Goal: Information Seeking & Learning: Learn about a topic

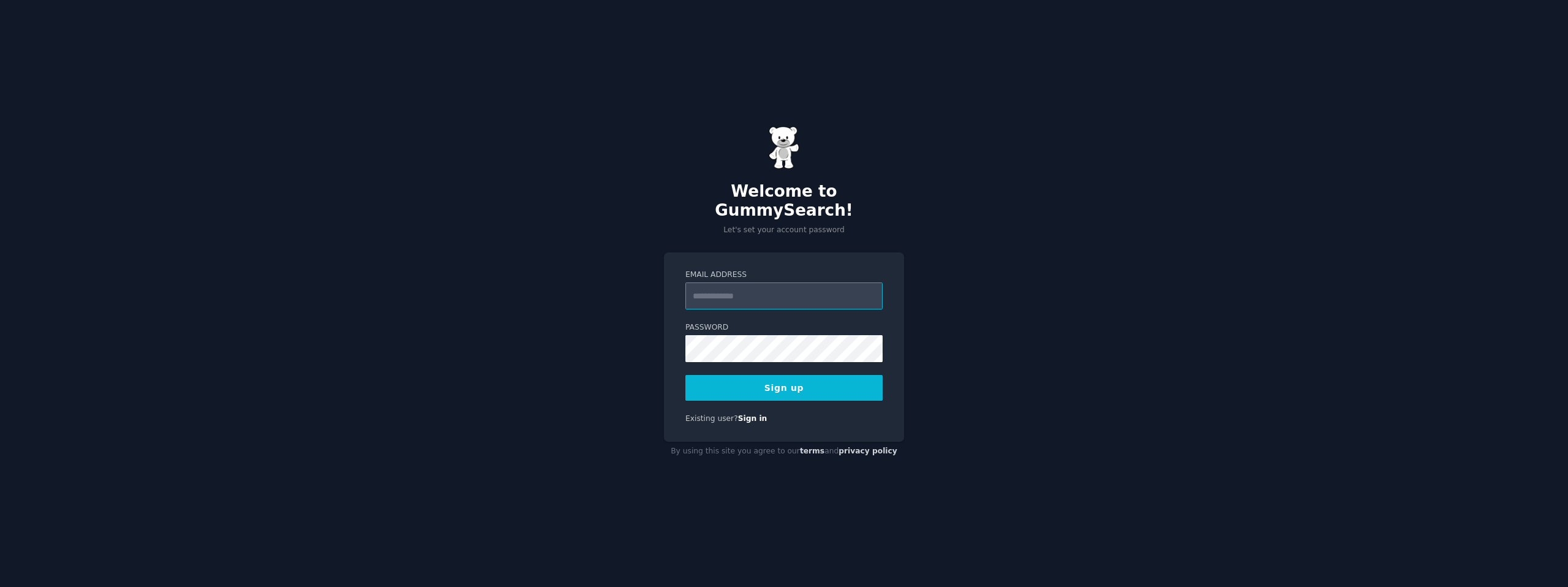
click at [723, 290] on input "Email Address" at bounding box center [784, 295] width 197 height 27
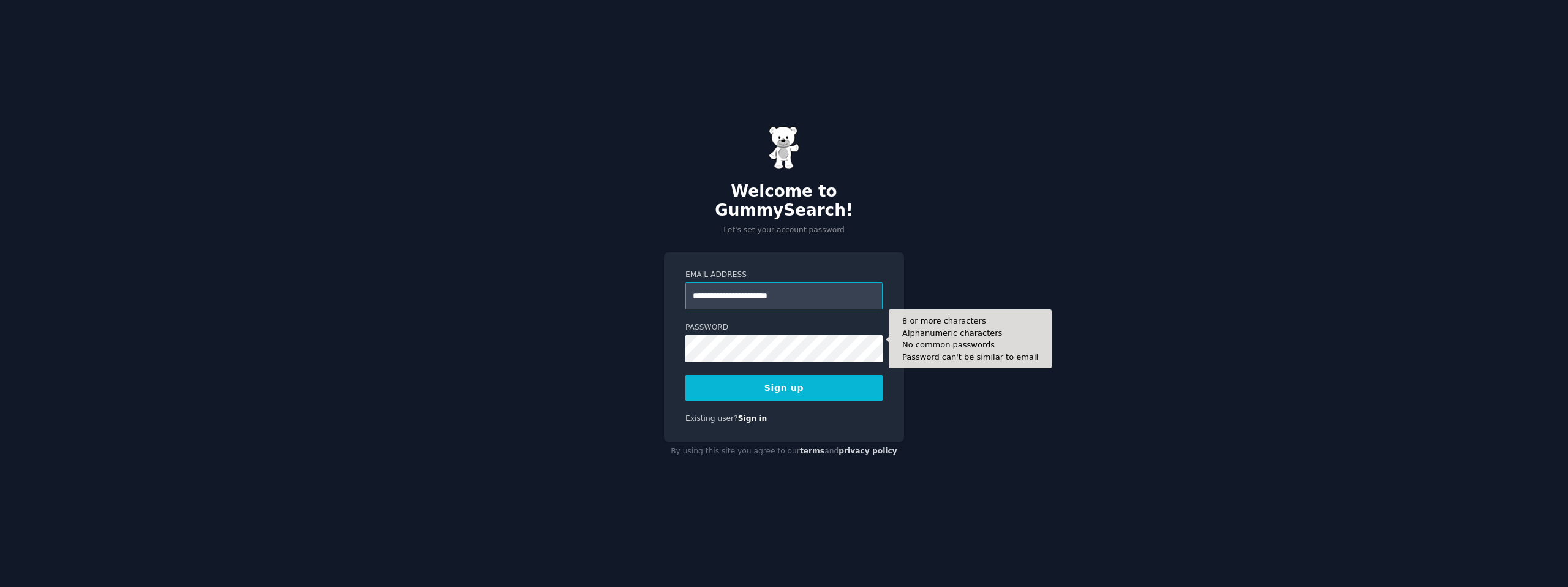
type input "**********"
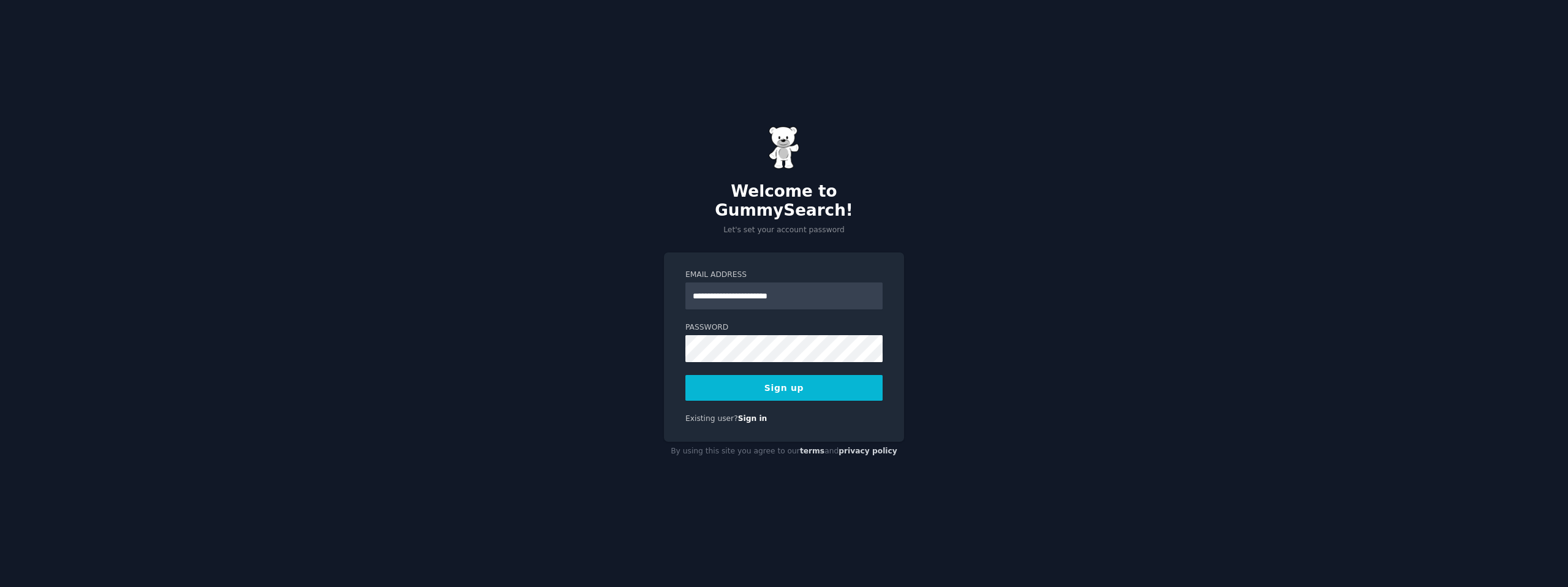
click at [800, 380] on button "Sign up" at bounding box center [784, 388] width 197 height 26
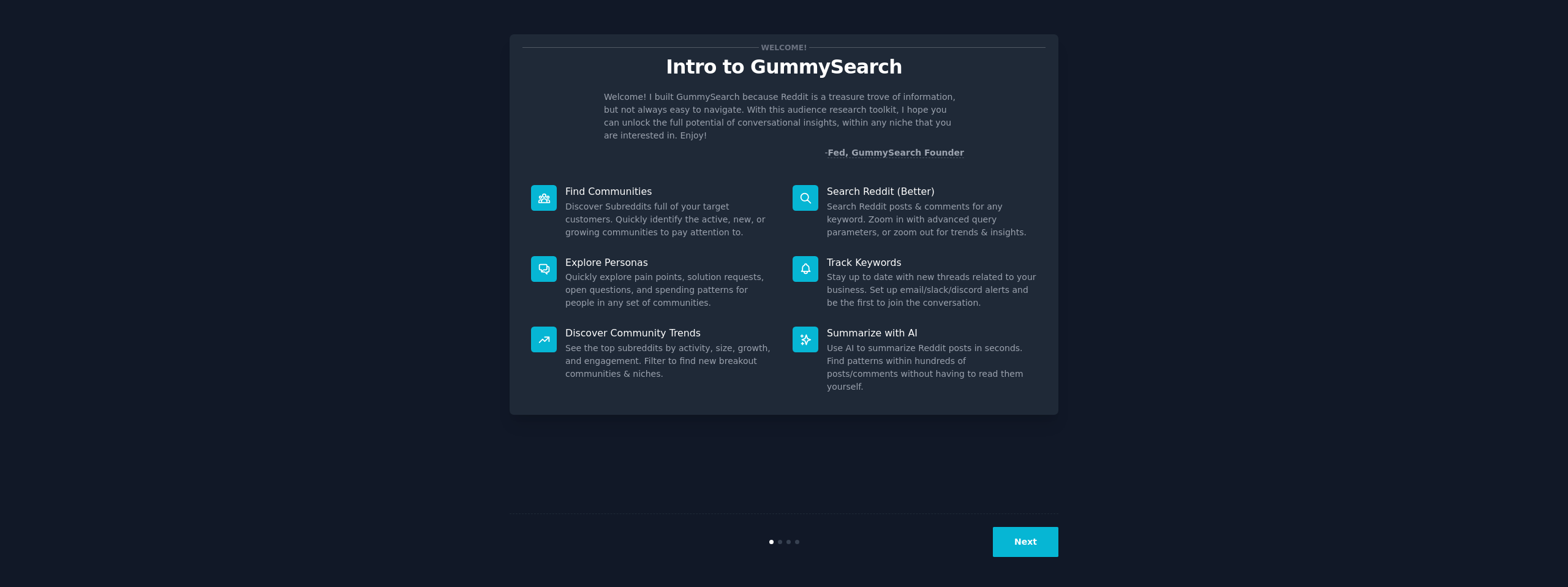
click at [1017, 545] on button "Next" at bounding box center [1025, 542] width 65 height 30
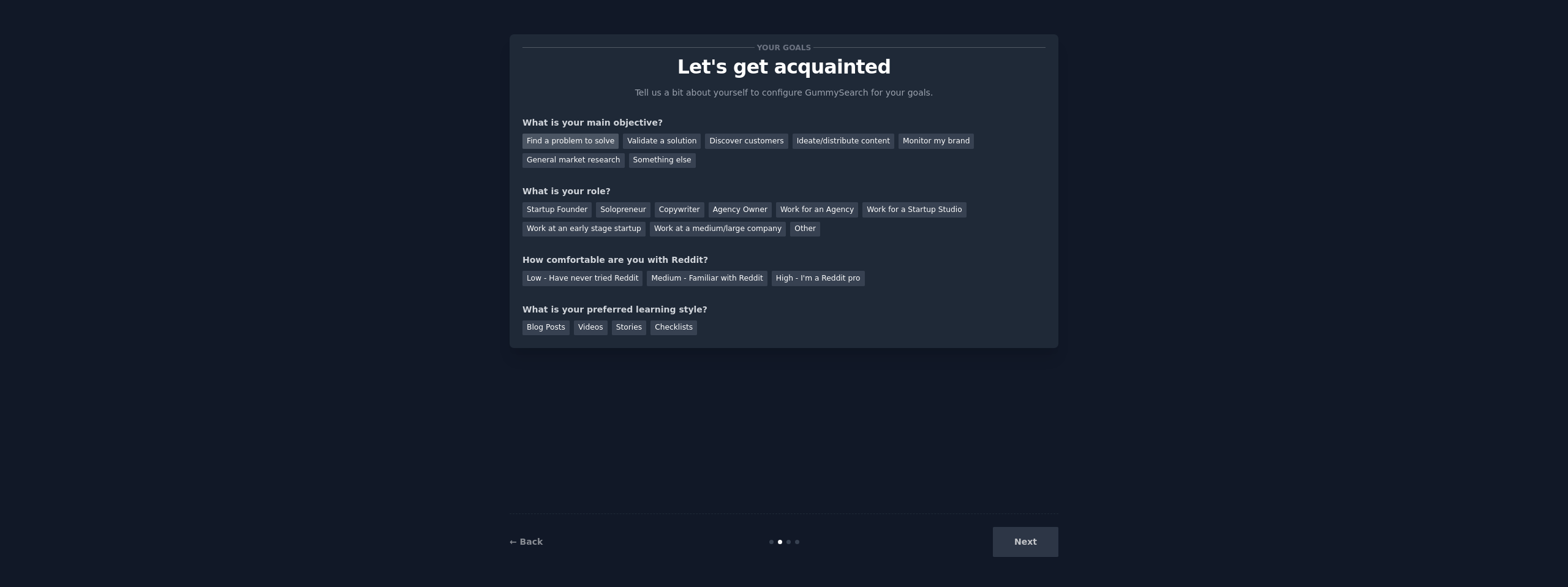
click at [598, 140] on div "Find a problem to solve" at bounding box center [570, 141] width 96 height 16
click at [566, 211] on div "Startup Founder" at bounding box center [557, 209] width 69 height 16
click at [569, 230] on div "Work at an early stage startup" at bounding box center [584, 229] width 123 height 16
click at [566, 212] on div "Startup Founder" at bounding box center [557, 209] width 69 height 16
click at [676, 278] on div "Medium - Familiar with Reddit" at bounding box center [707, 278] width 120 height 16
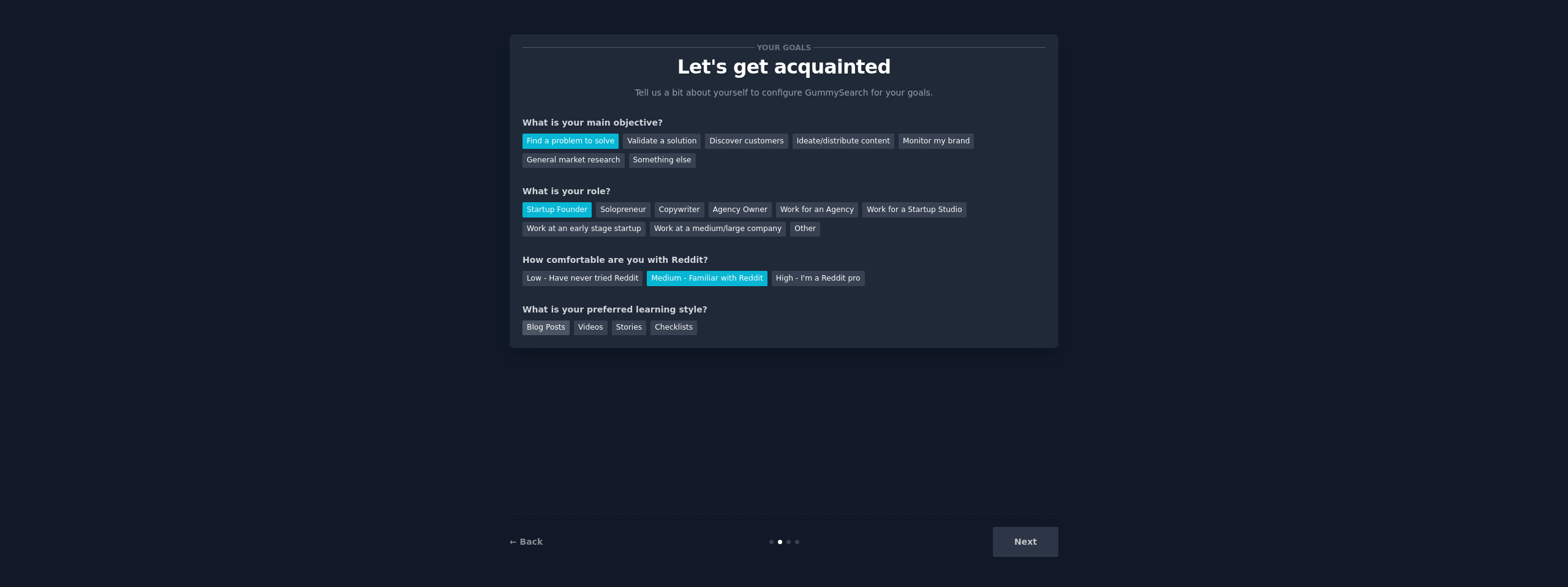
click at [545, 332] on div "Blog Posts" at bounding box center [546, 328] width 47 height 16
click at [595, 328] on div "Videos" at bounding box center [591, 328] width 34 height 16
click at [628, 330] on div "Stories" at bounding box center [629, 328] width 34 height 16
click at [677, 326] on div "Checklists" at bounding box center [674, 328] width 47 height 16
click at [560, 327] on div "Blog Posts" at bounding box center [546, 328] width 47 height 16
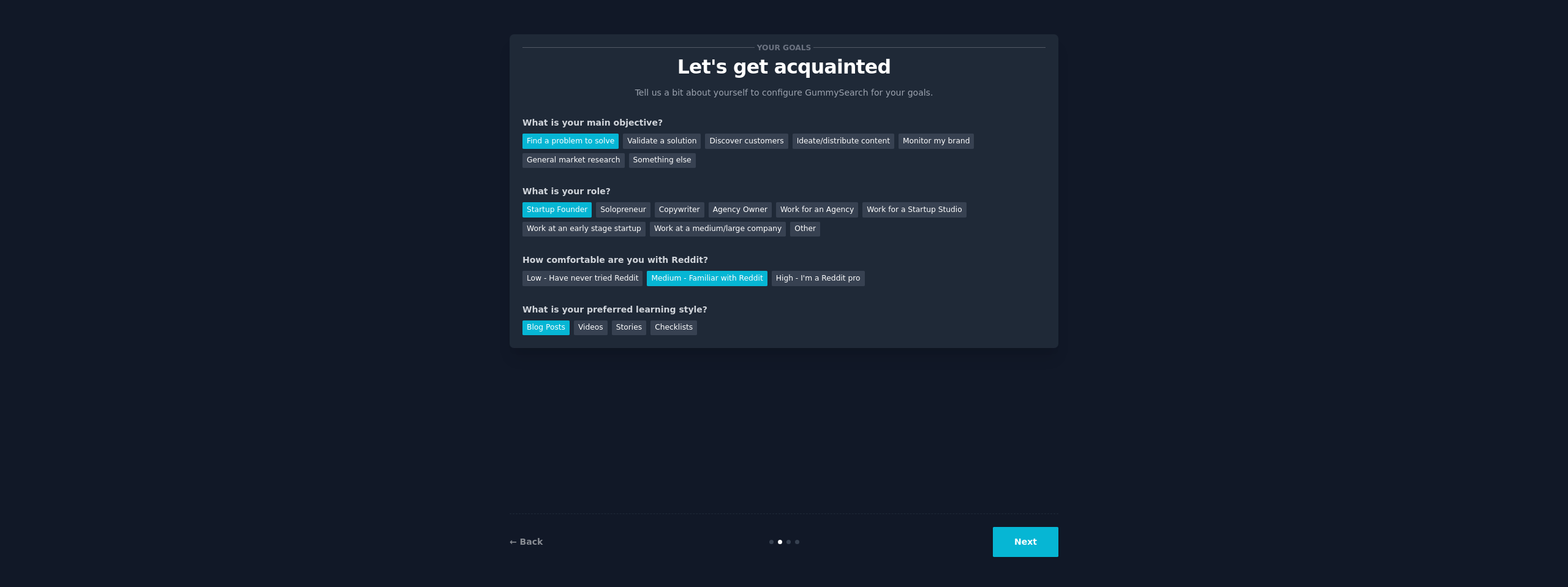
click at [1015, 543] on button "Next" at bounding box center [1025, 542] width 65 height 30
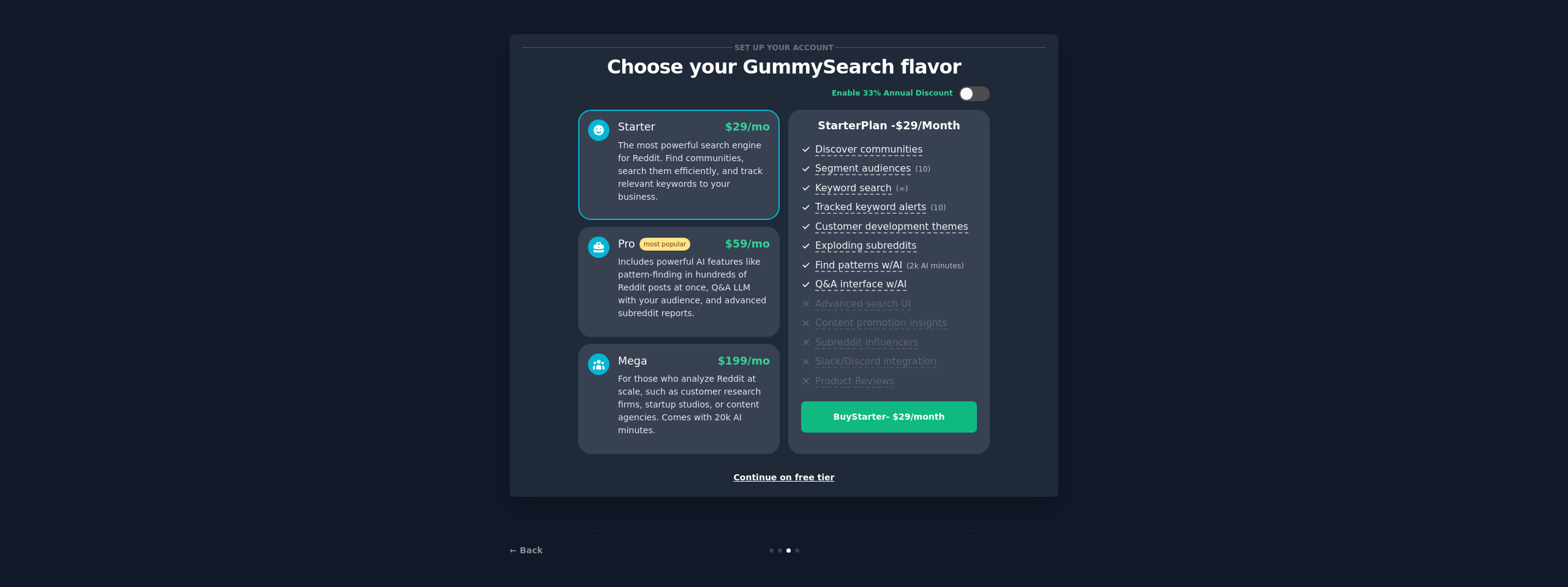
click at [786, 477] on div "Continue on free tier" at bounding box center [783, 477] width 523 height 13
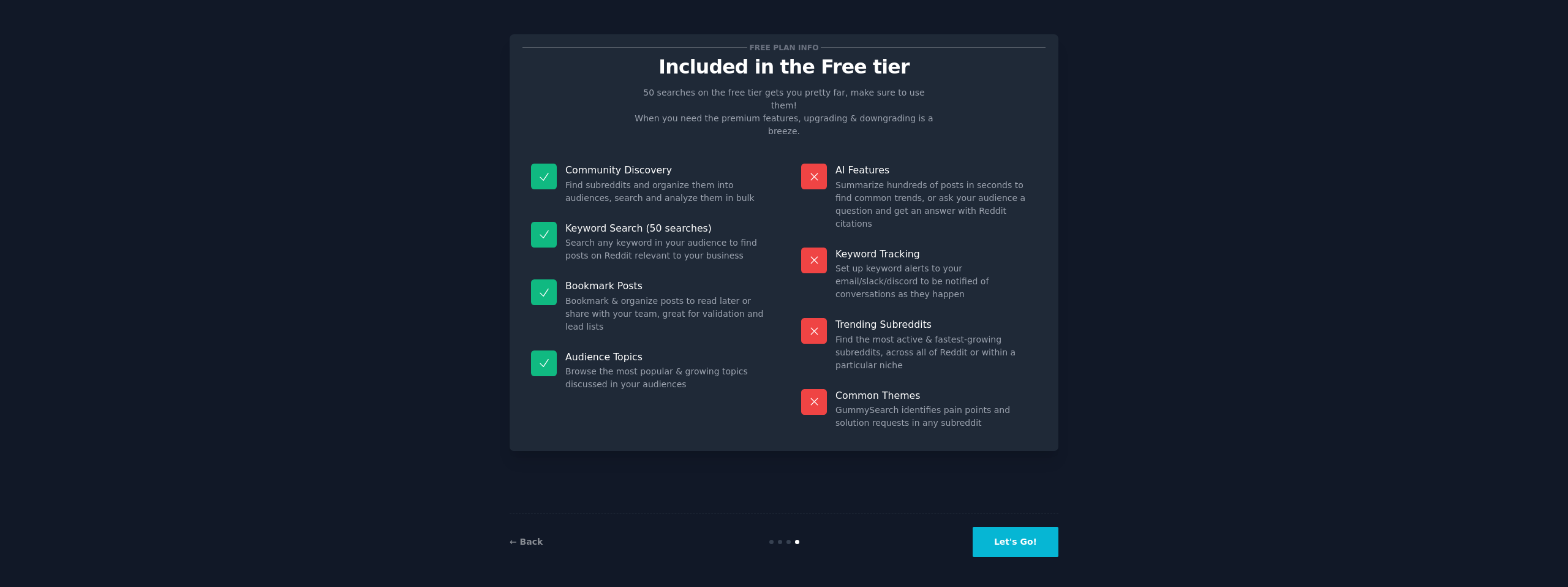
click at [1023, 537] on button "Let's Go!" at bounding box center [1016, 542] width 86 height 30
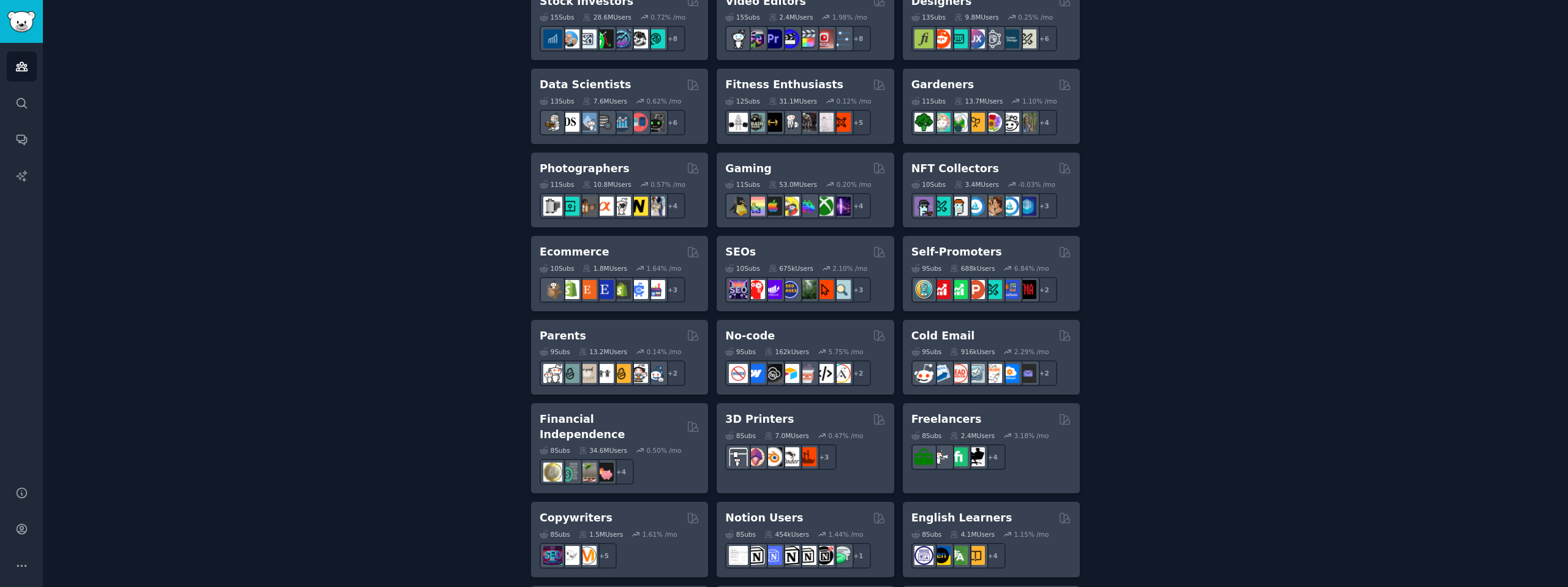
scroll to position [505, 0]
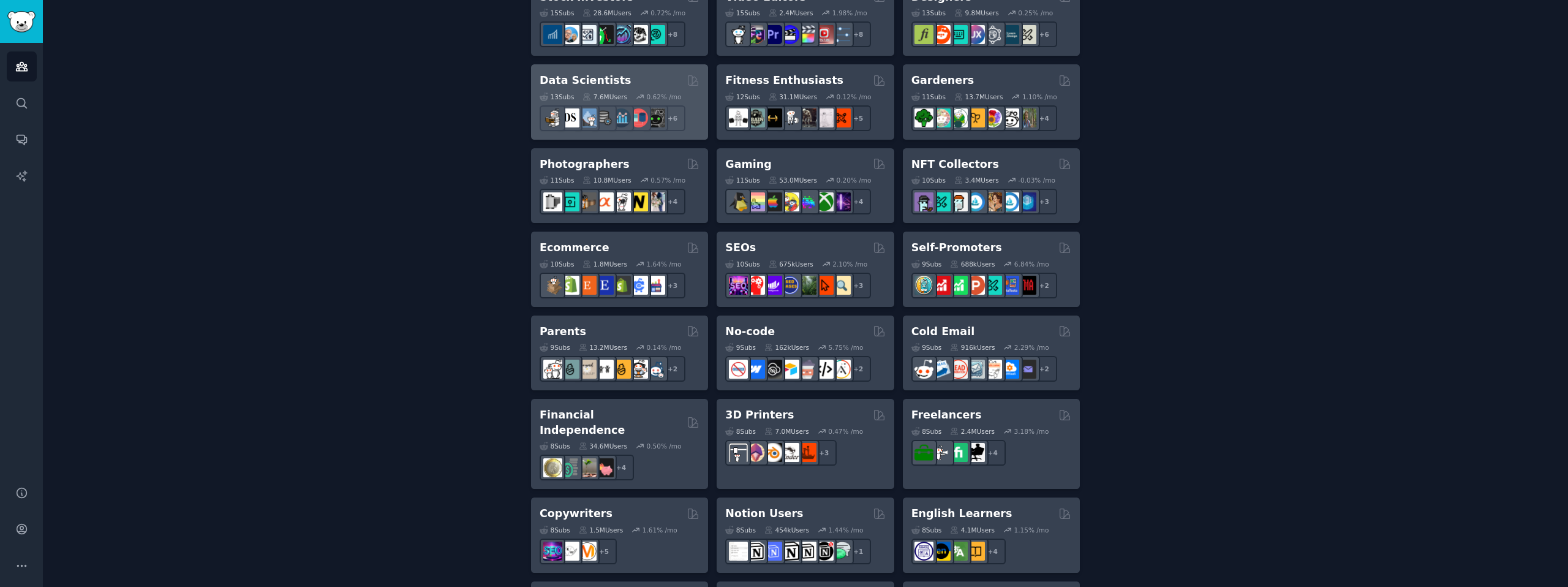
click at [651, 81] on div "Data Scientists" at bounding box center [619, 80] width 160 height 16
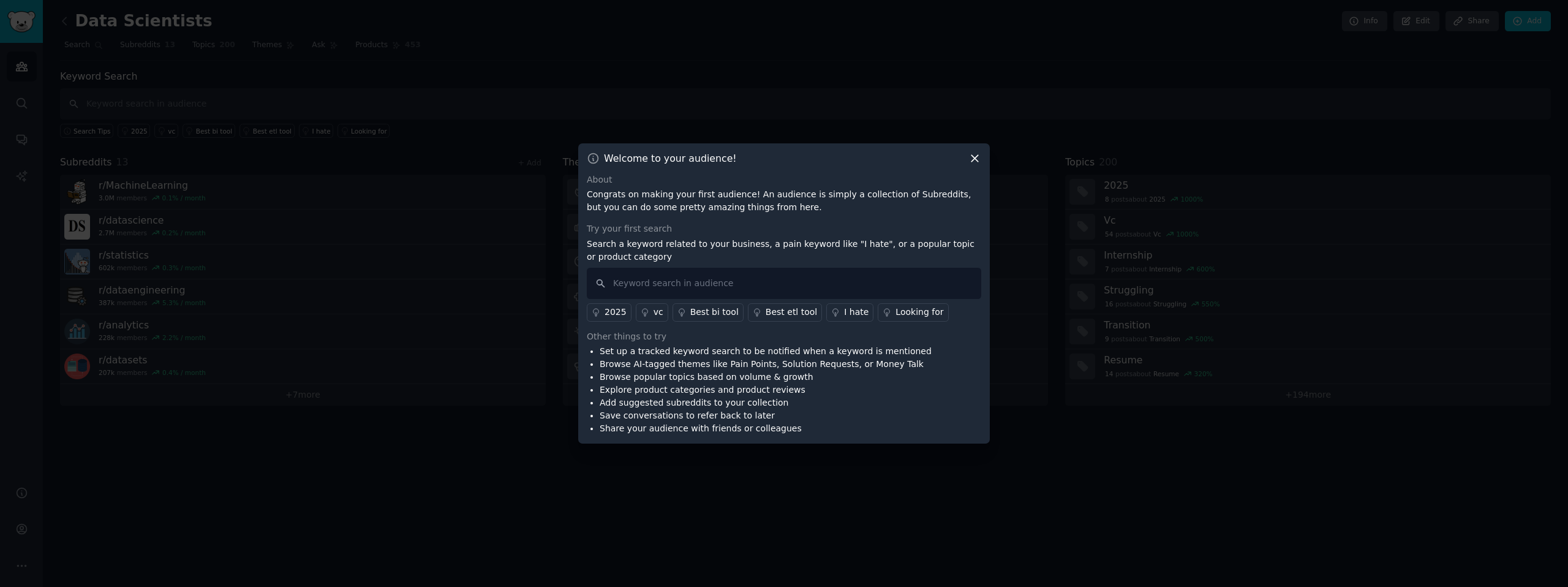
click at [980, 160] on icon at bounding box center [975, 158] width 13 height 13
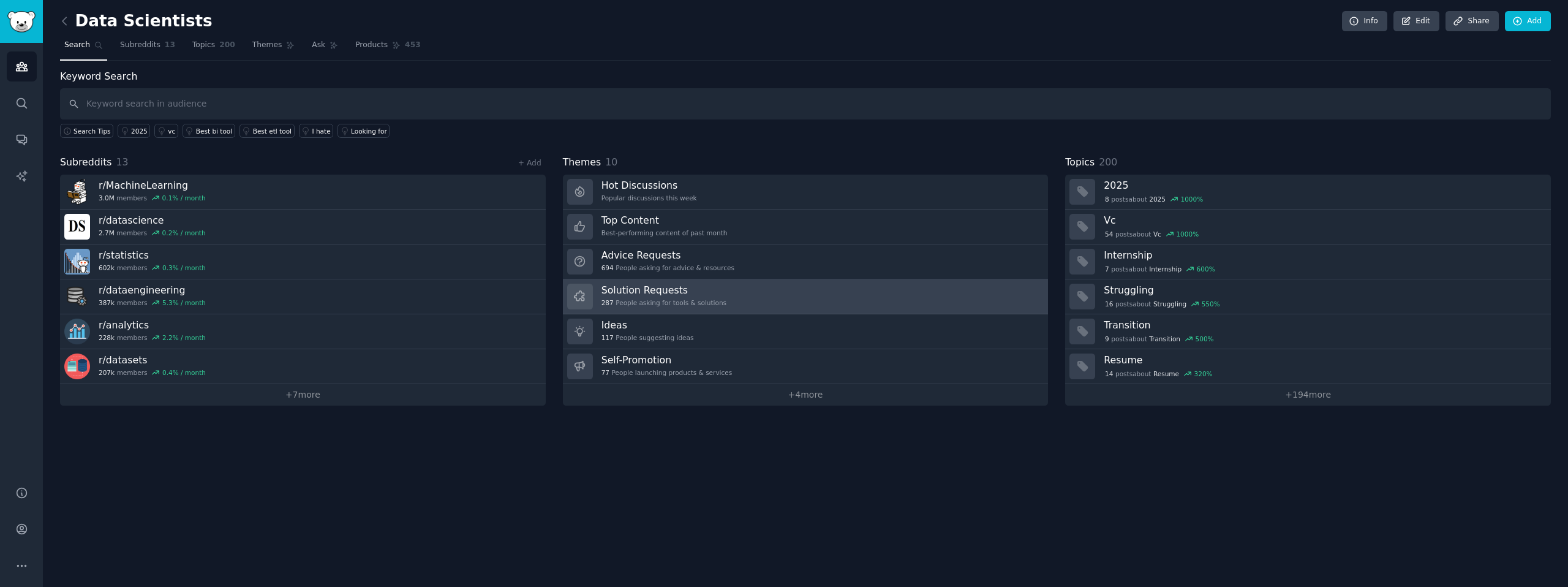
click at [736, 296] on link "Solution Requests 287 People asking for tools & solutions" at bounding box center [805, 297] width 485 height 35
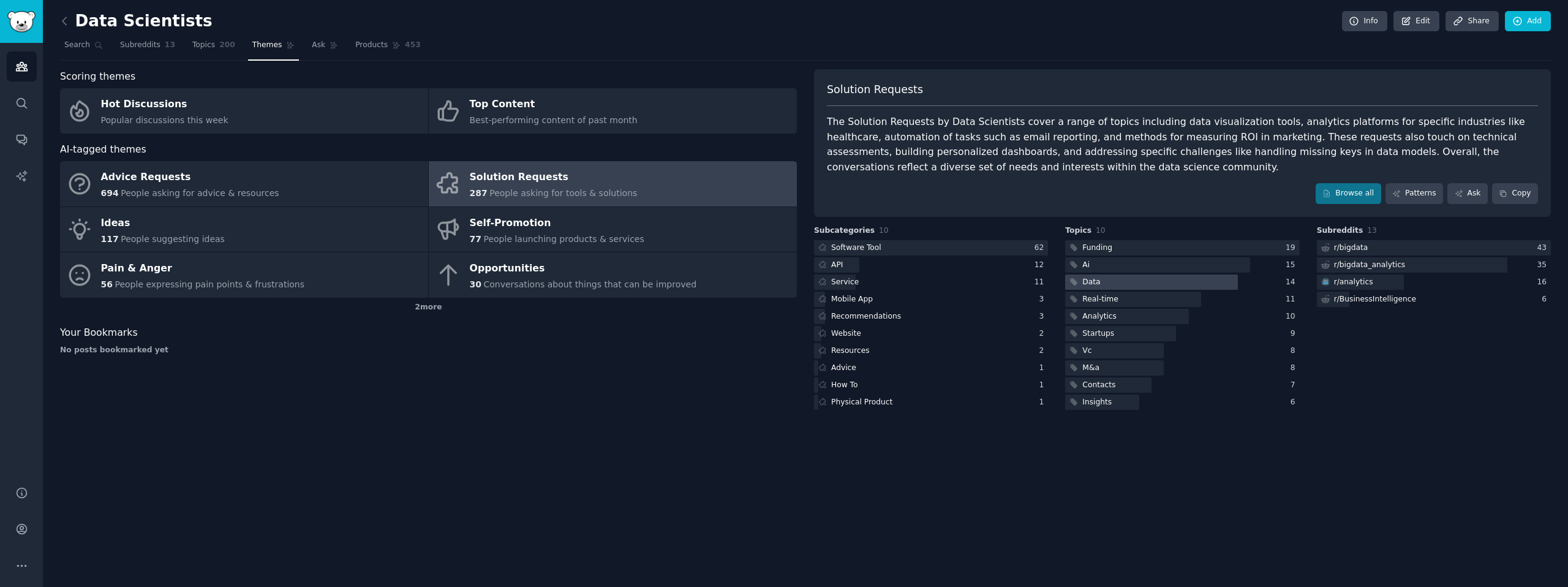
click at [1165, 283] on div at bounding box center [1151, 282] width 173 height 16
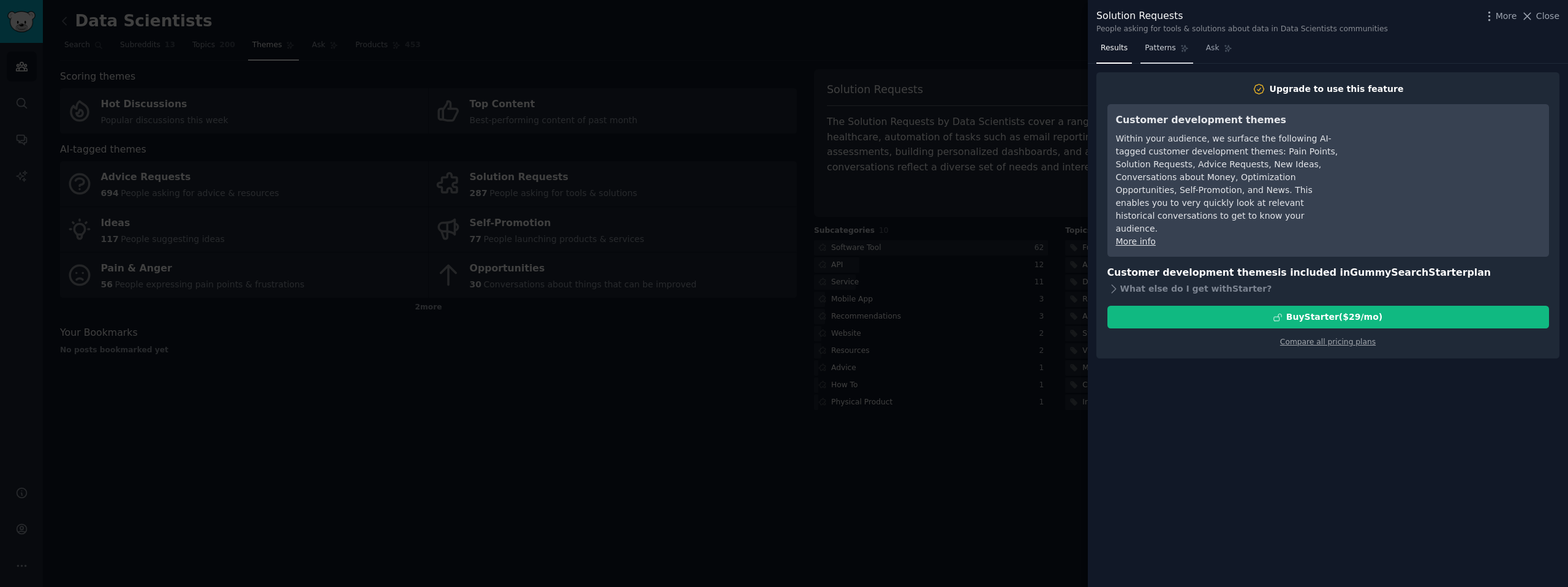
click at [1157, 47] on span "Patterns" at bounding box center [1160, 49] width 31 height 11
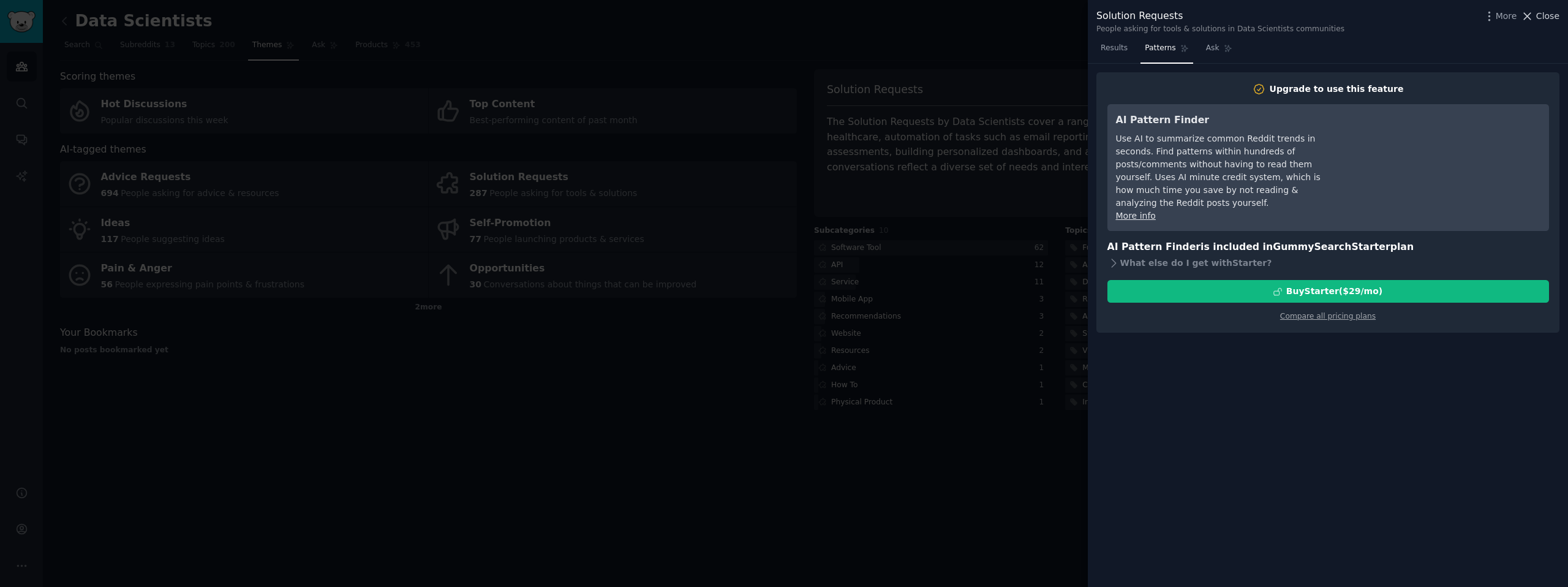
click at [1526, 16] on icon at bounding box center [1527, 16] width 13 height 13
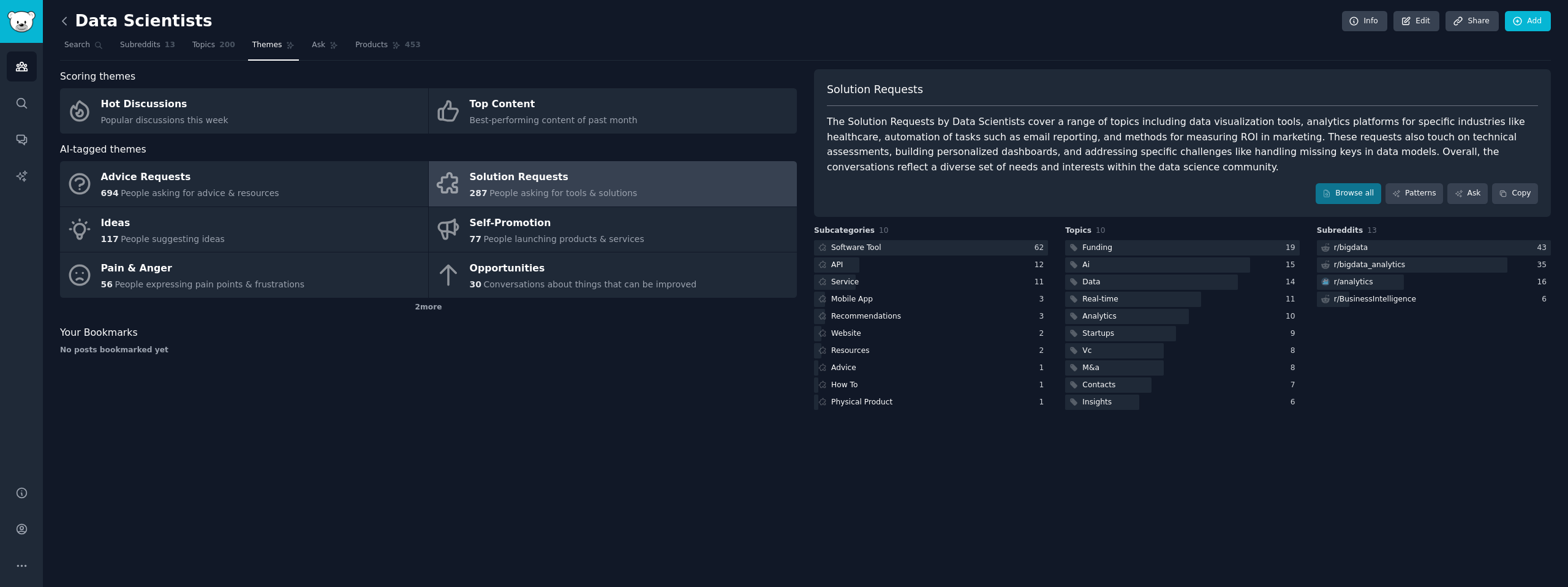
click at [62, 21] on icon at bounding box center [64, 21] width 4 height 7
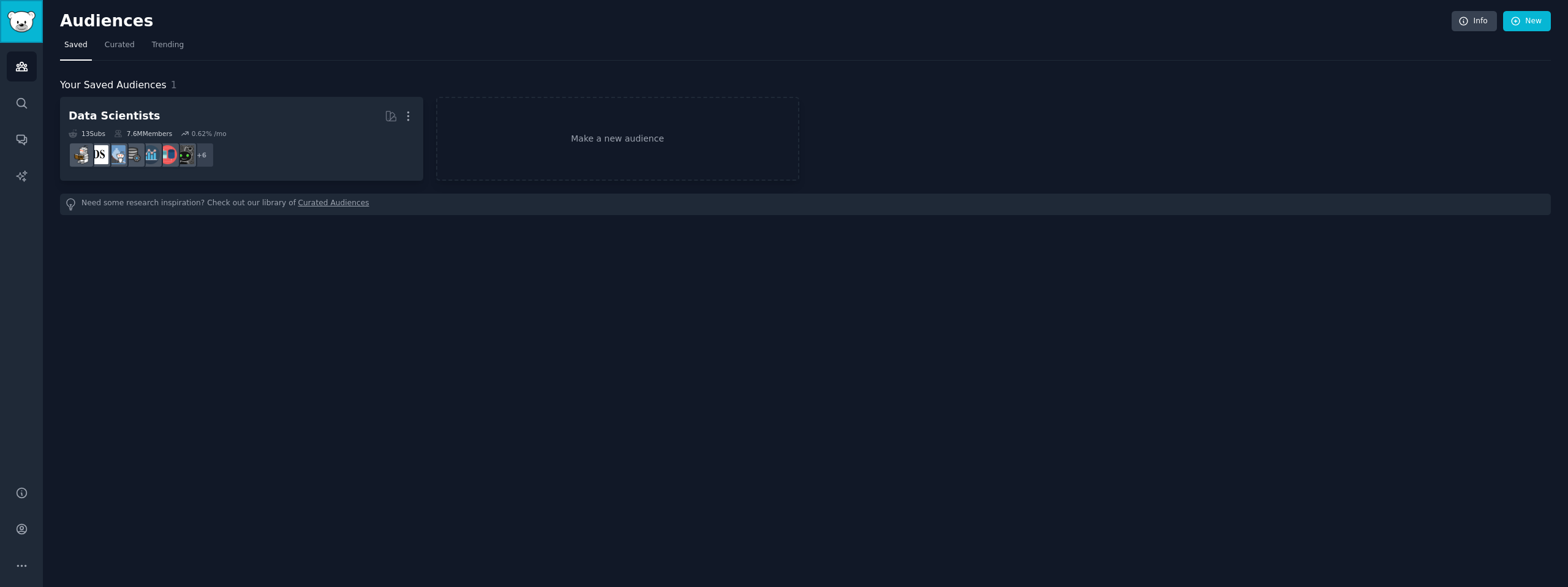
click at [31, 22] on img "Sidebar" at bounding box center [21, 22] width 28 height 21
click at [28, 73] on link "Audiences" at bounding box center [22, 67] width 30 height 30
click at [21, 67] on icon "Sidebar" at bounding box center [22, 67] width 11 height 9
click at [17, 98] on icon "Sidebar" at bounding box center [22, 103] width 13 height 13
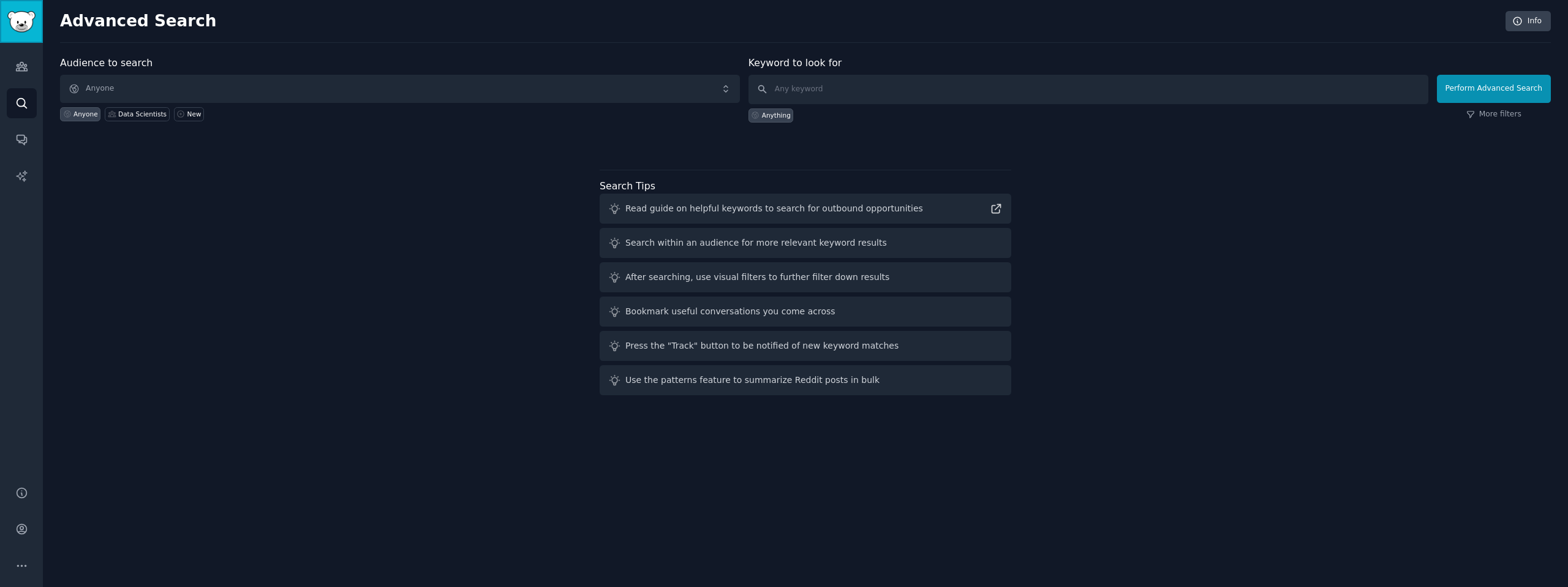
click at [31, 18] on img "Sidebar" at bounding box center [21, 22] width 28 height 21
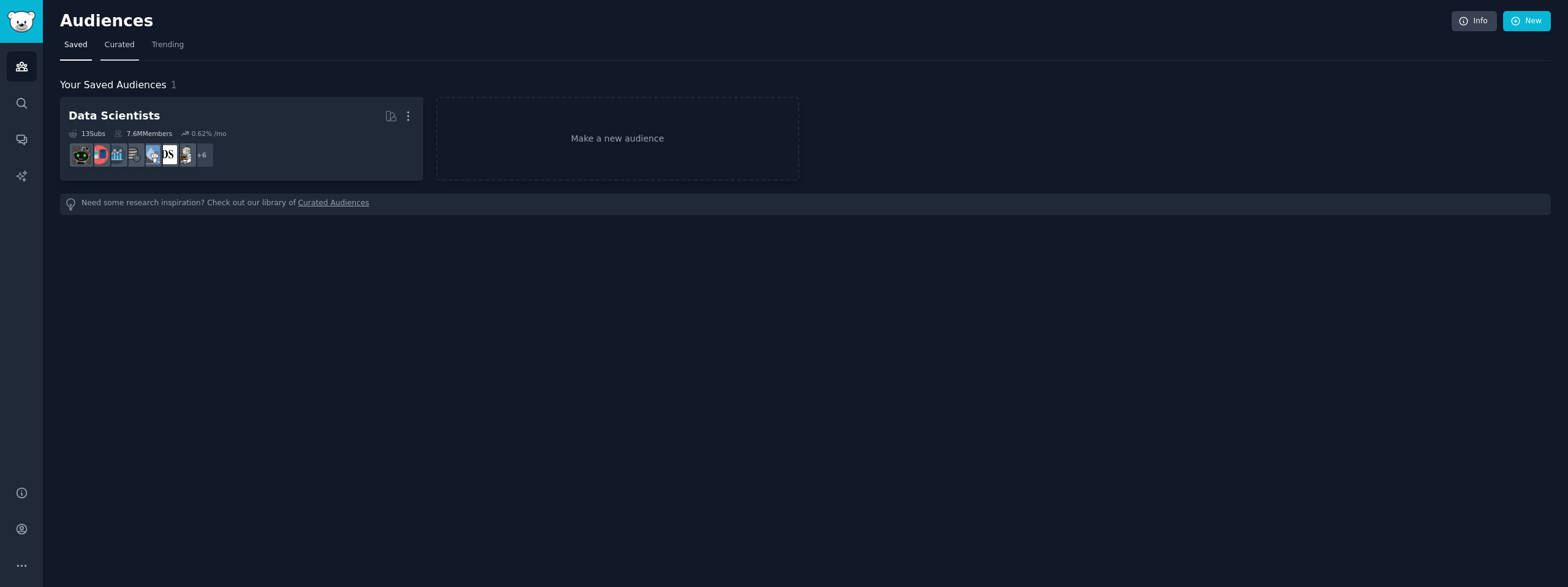
click at [119, 41] on span "Curated" at bounding box center [120, 45] width 30 height 11
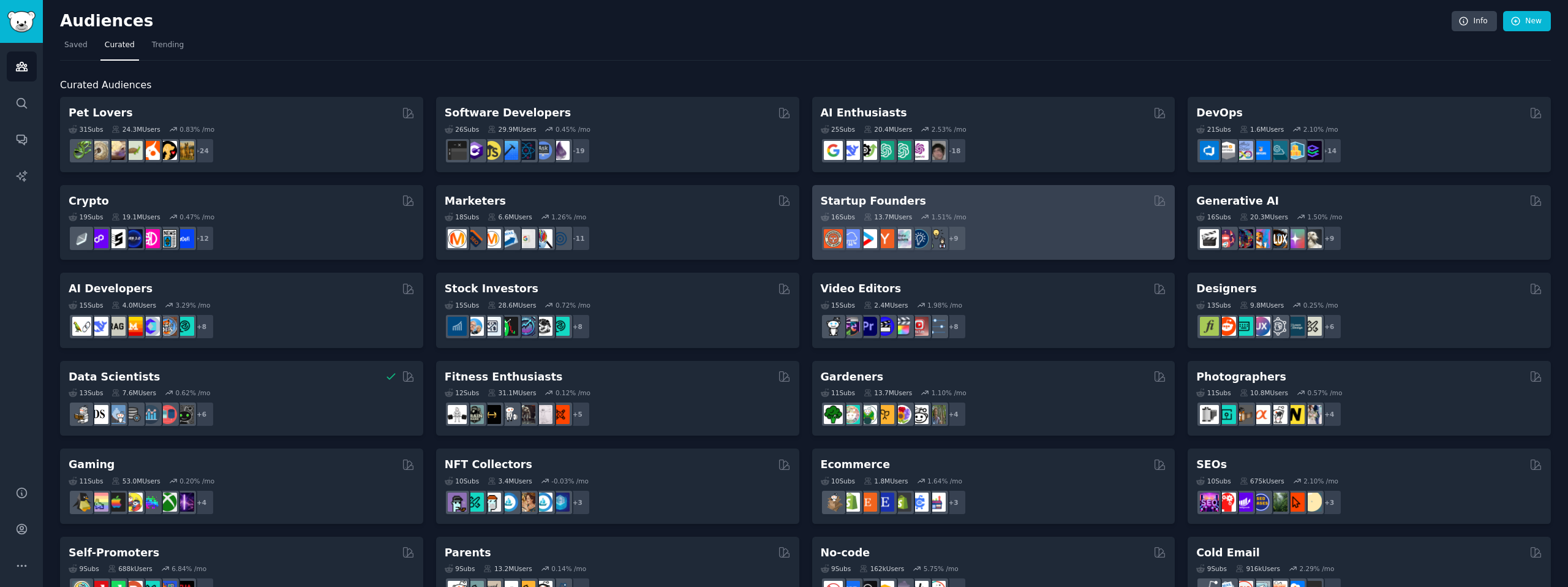
click at [998, 221] on div "16 Sub s 13.7M Users 1.51 % /mo" at bounding box center [993, 217] width 346 height 9
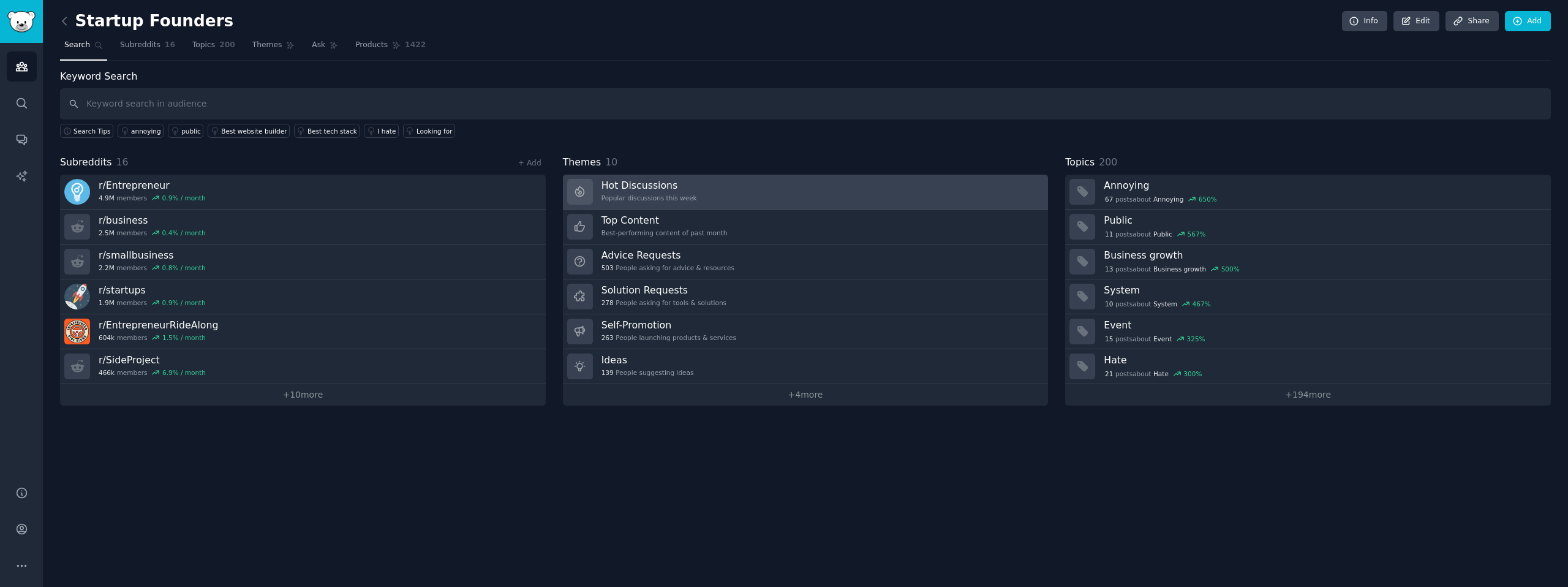
click at [789, 193] on link "Hot Discussions Popular discussions this week" at bounding box center [805, 192] width 485 height 35
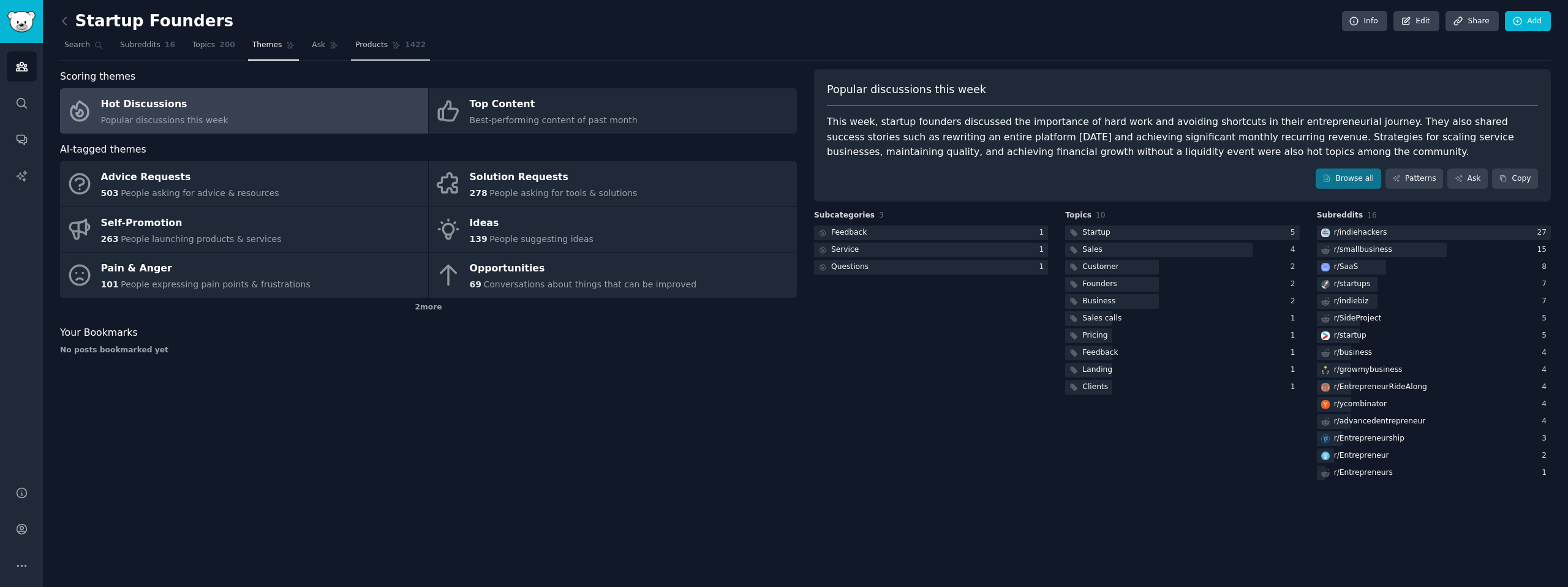
click at [365, 42] on span "Products" at bounding box center [371, 45] width 32 height 11
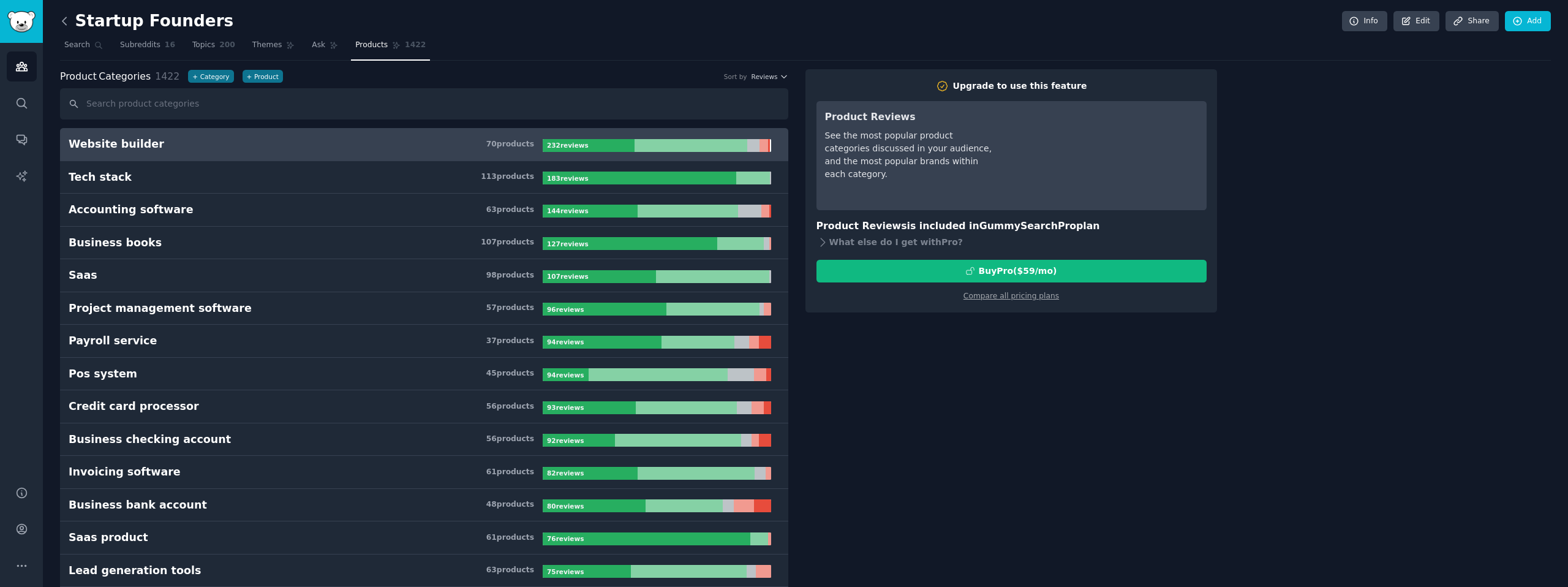
click at [69, 21] on icon at bounding box center [64, 21] width 13 height 13
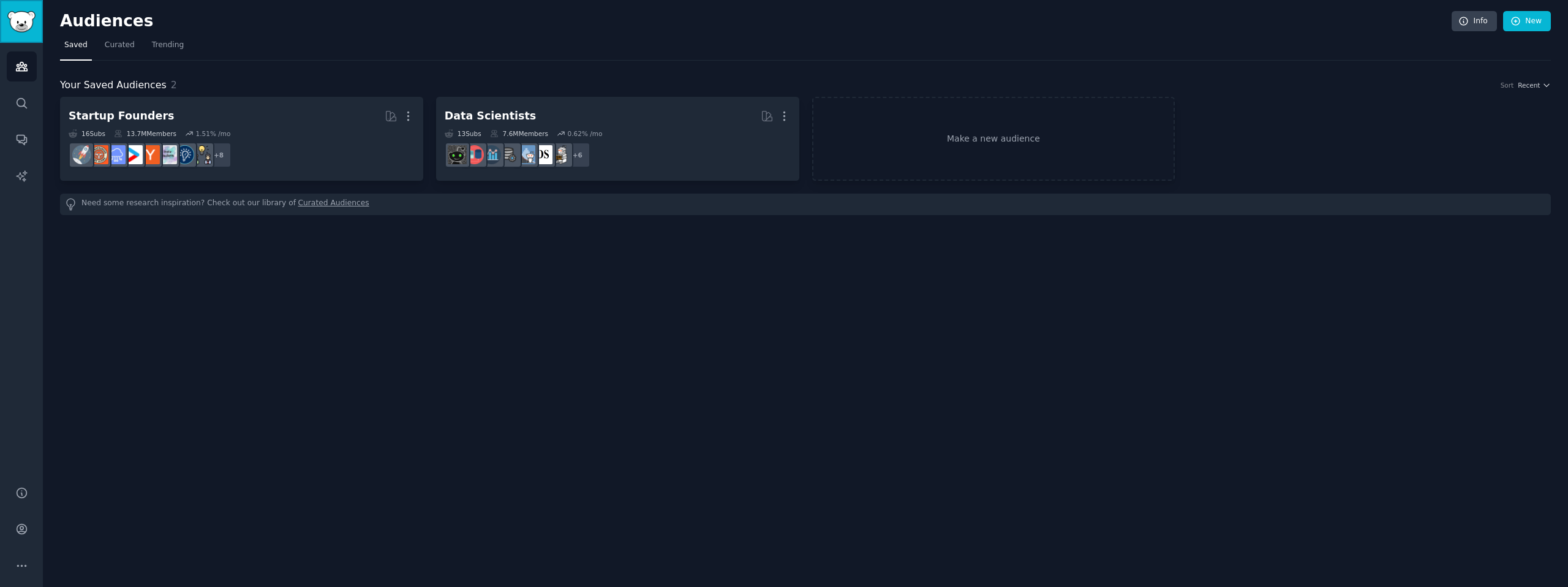
click at [19, 23] on img "Sidebar" at bounding box center [21, 22] width 28 height 21
click at [117, 45] on span "Curated" at bounding box center [120, 45] width 30 height 11
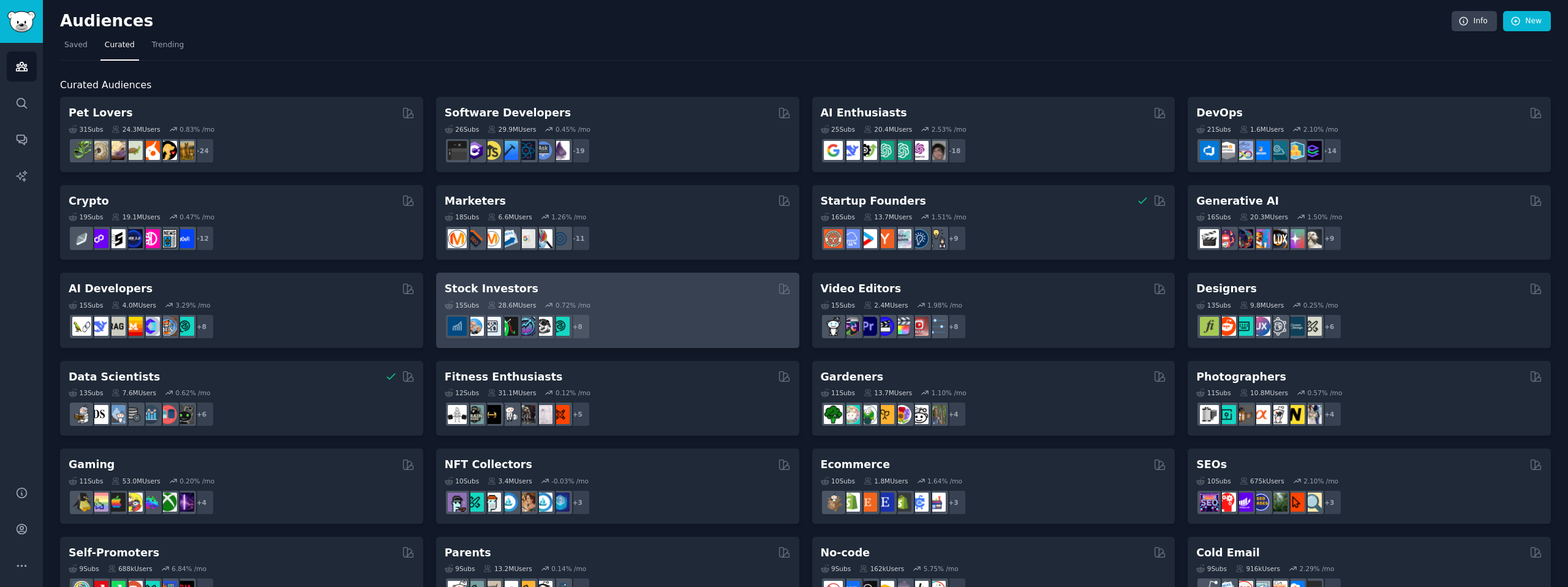
click at [661, 320] on div "+ 8" at bounding box center [618, 326] width 346 height 26
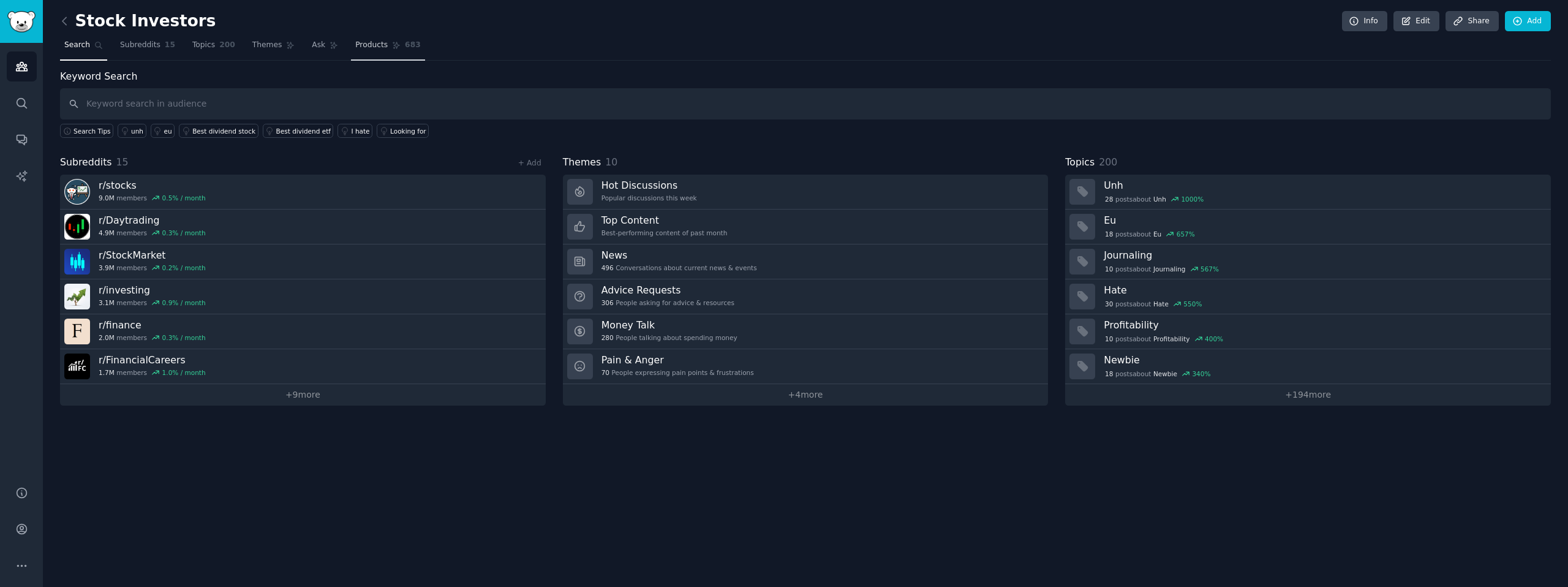
click at [357, 54] on link "Products 683" at bounding box center [388, 48] width 74 height 25
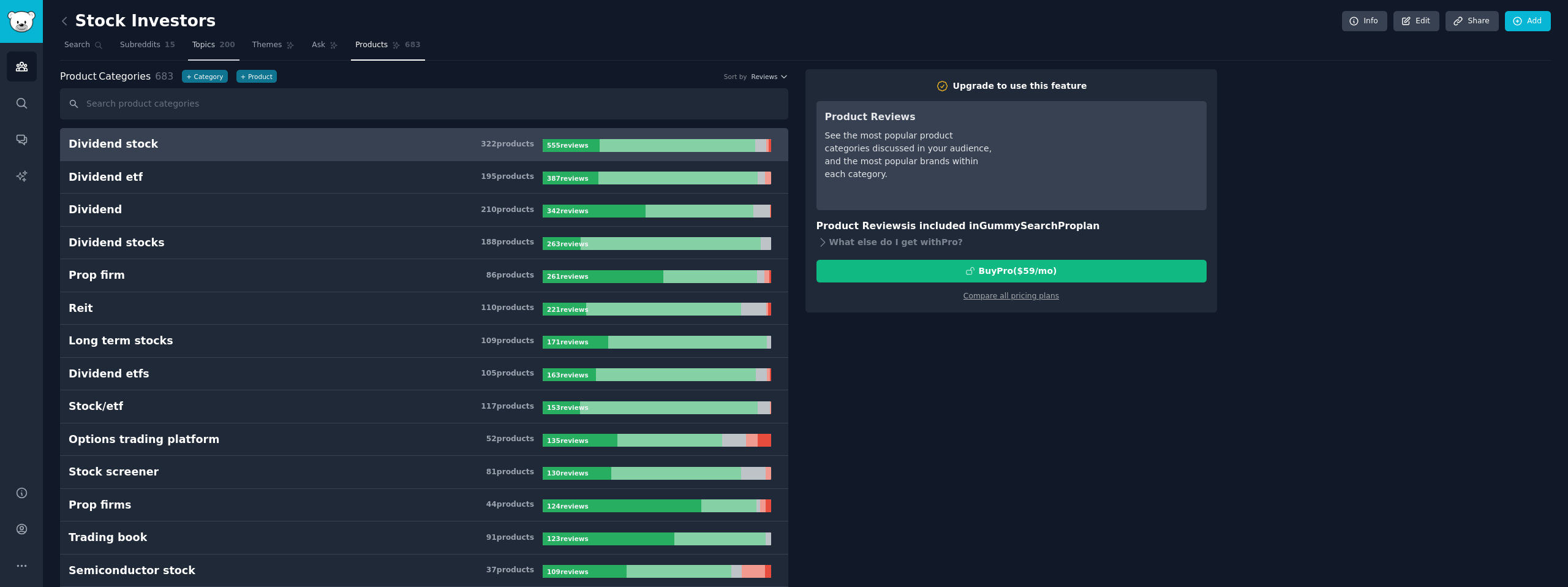
click at [206, 50] on span "Topics" at bounding box center [204, 45] width 22 height 11
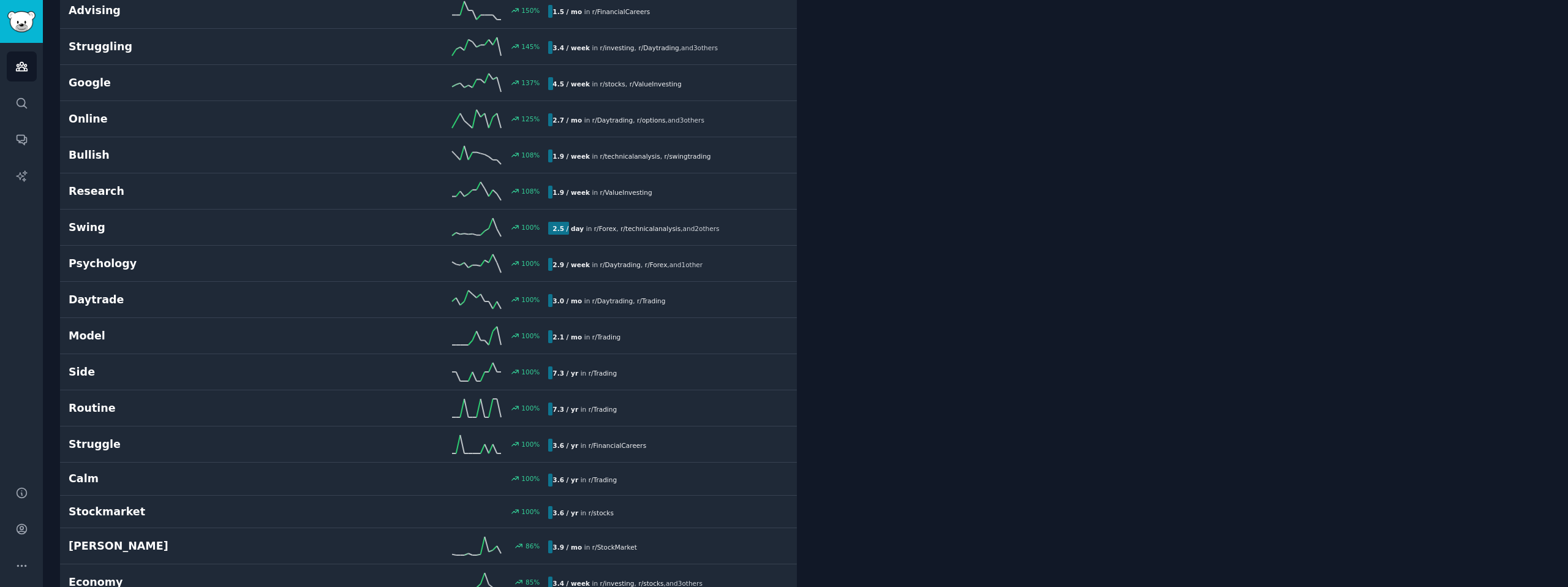
scroll to position [674, 0]
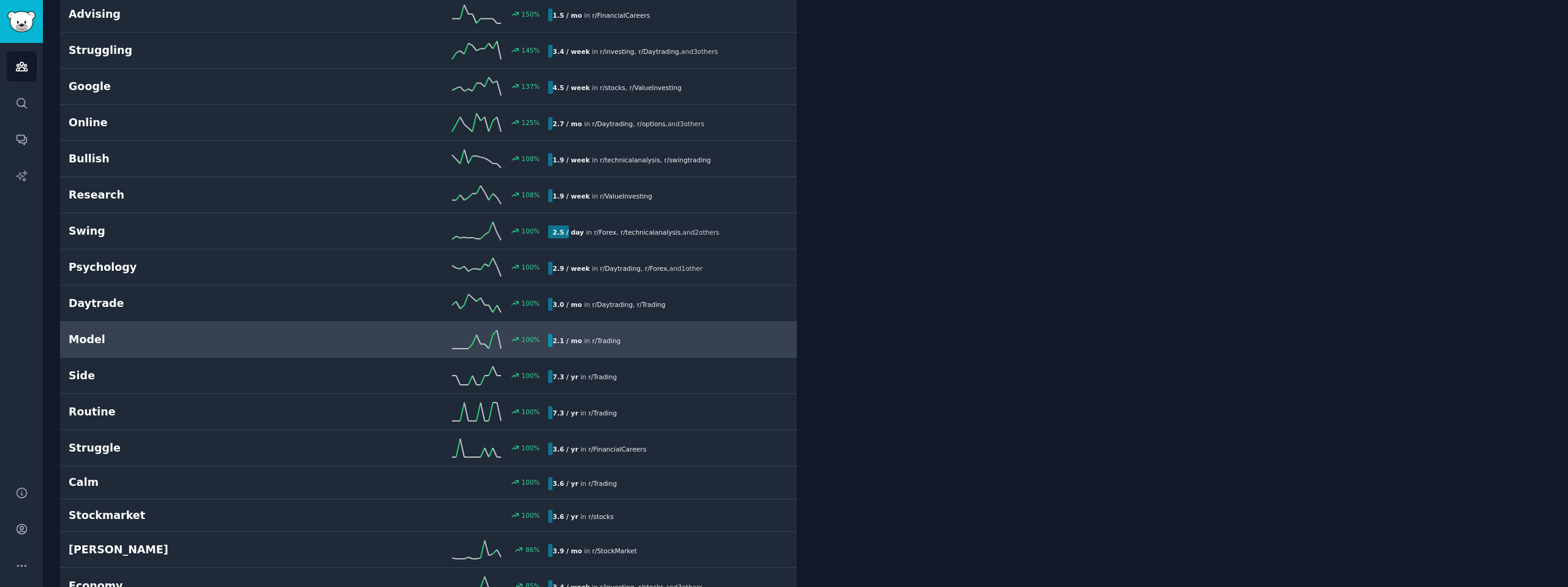
click at [254, 333] on h2 "Model" at bounding box center [188, 340] width 240 height 16
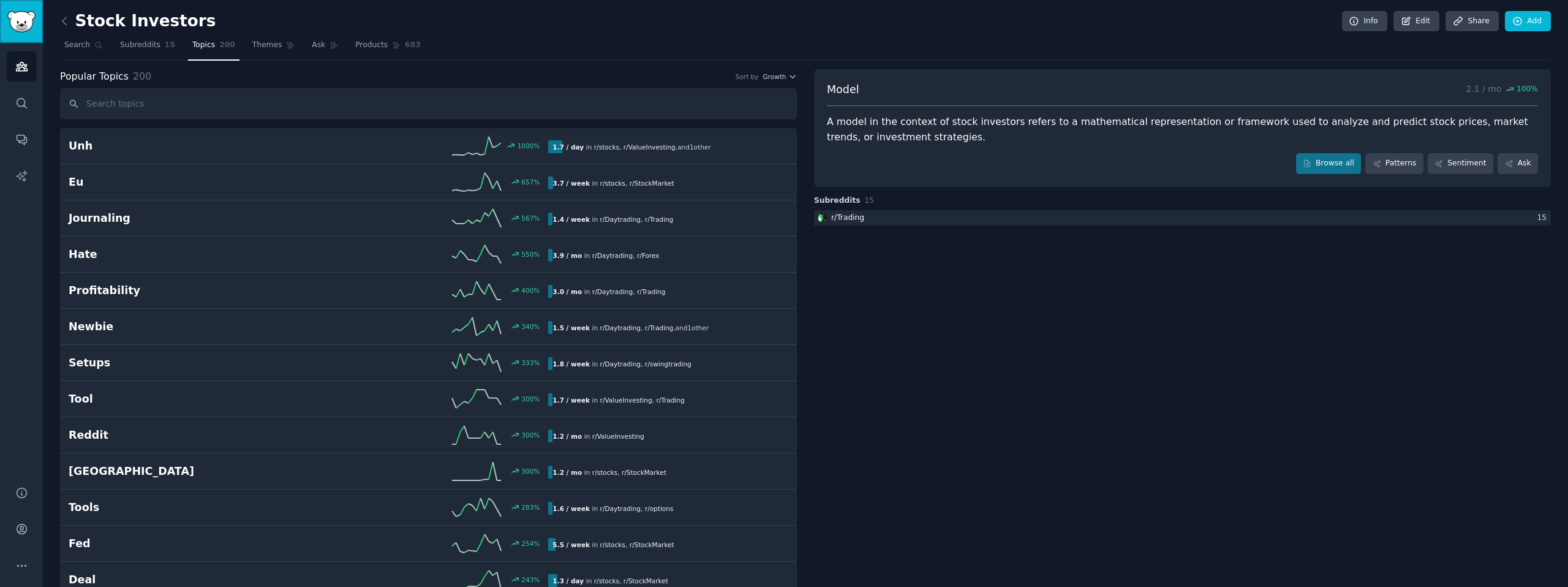
click at [9, 30] on img "Sidebar" at bounding box center [21, 22] width 28 height 21
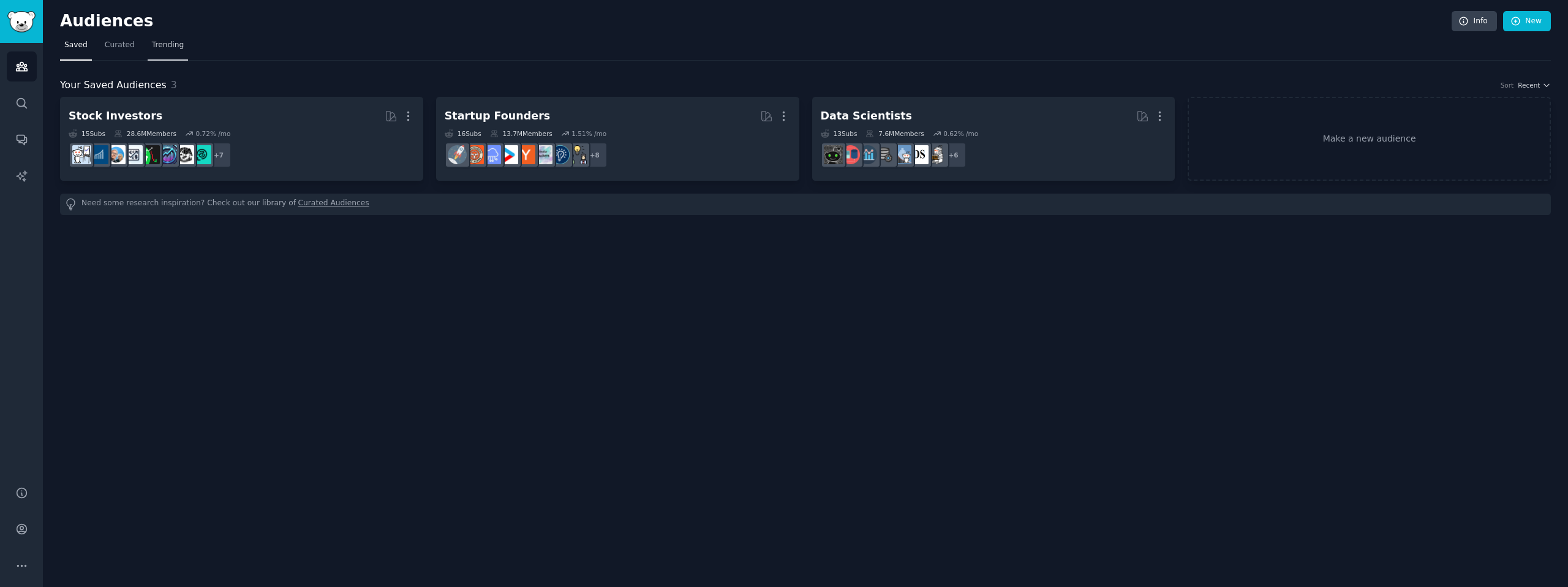
click at [161, 50] on span "Trending" at bounding box center [168, 45] width 32 height 11
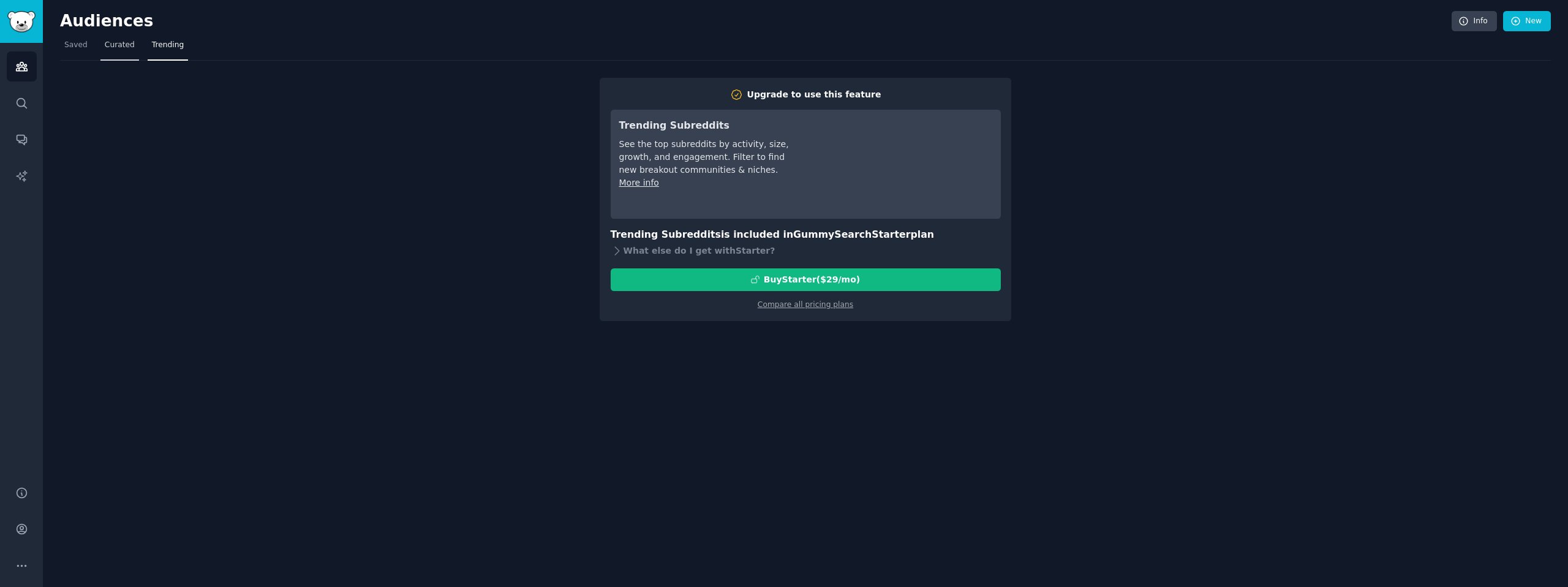
click at [121, 48] on span "Curated" at bounding box center [120, 45] width 30 height 11
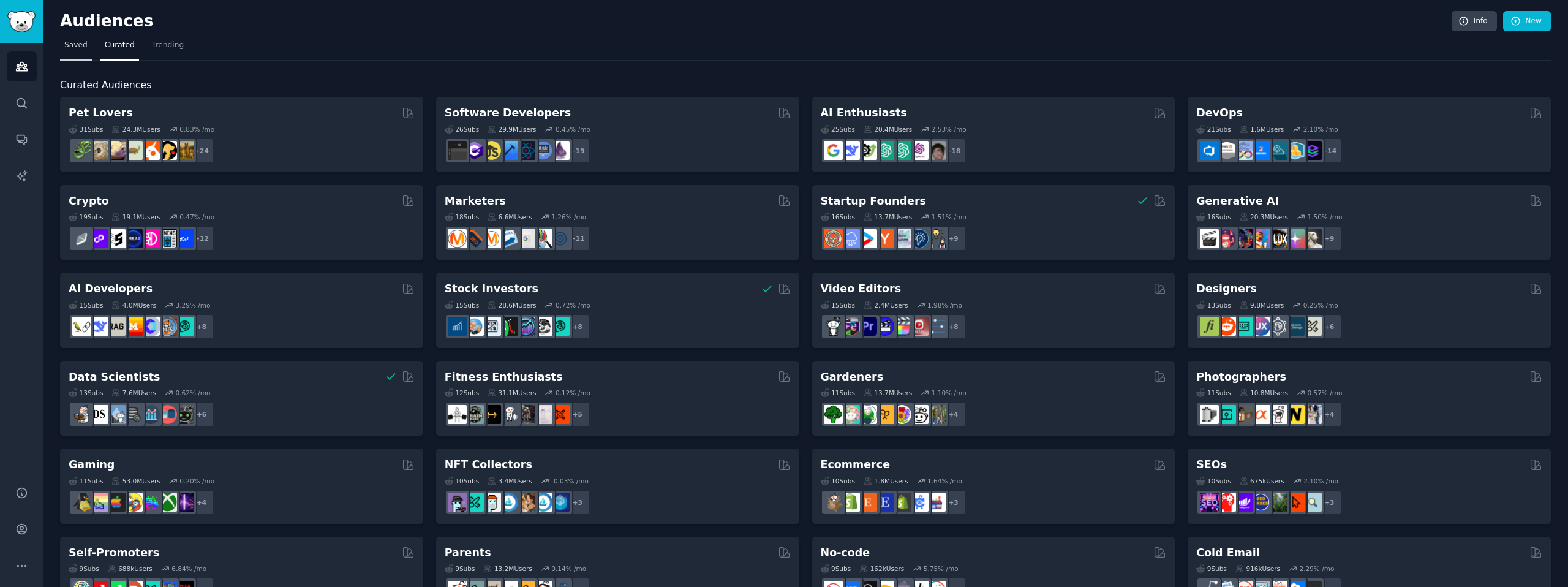
click at [81, 46] on span "Saved" at bounding box center [75, 45] width 23 height 11
